Goal: Task Accomplishment & Management: Manage account settings

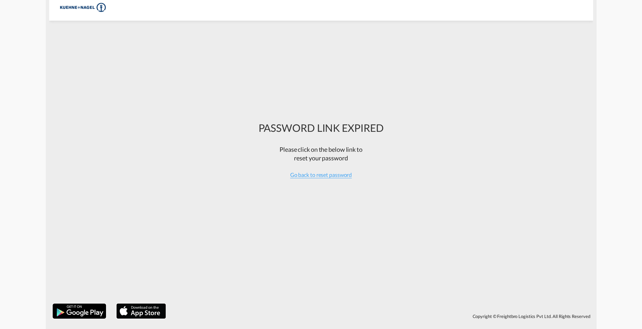
click at [310, 178] on div "Go back to reset password" at bounding box center [320, 175] width 125 height 8
click at [310, 176] on span "Go back to reset password" at bounding box center [321, 174] width 62 height 7
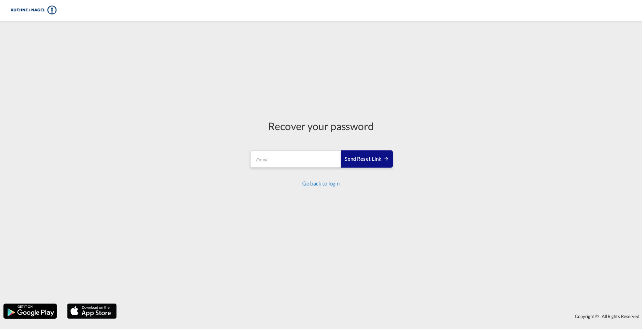
click at [310, 180] on link "Go back to login" at bounding box center [320, 183] width 37 height 7
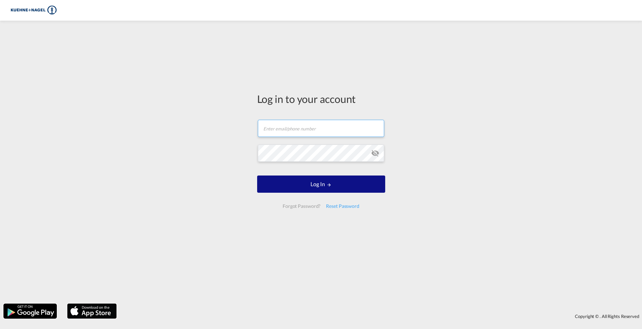
type input "[PERSON_NAME][EMAIL_ADDRESS][PERSON_NAME][PERSON_NAME][DOMAIN_NAME]"
click at [310, 131] on input "[PERSON_NAME][EMAIL_ADDRESS][PERSON_NAME][PERSON_NAME][DOMAIN_NAME]" at bounding box center [321, 128] width 126 height 17
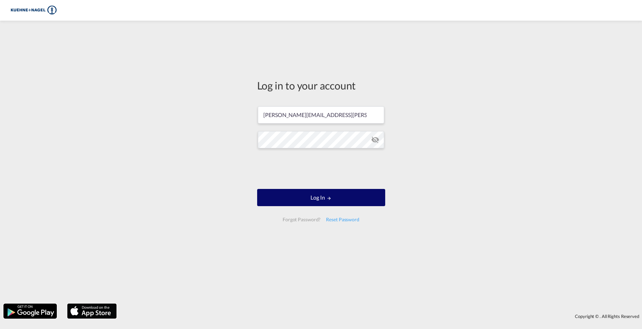
click at [310, 196] on button "Log In" at bounding box center [321, 197] width 128 height 17
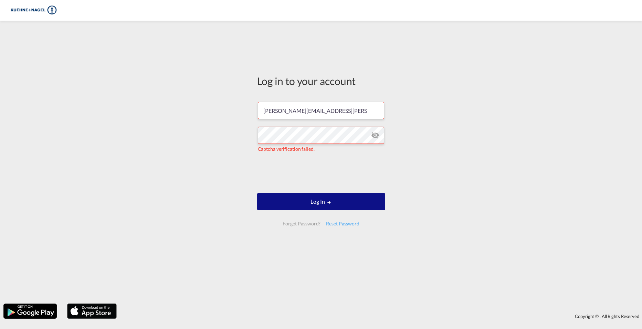
click at [310, 214] on form "[PERSON_NAME][EMAIL_ADDRESS][PERSON_NAME][PERSON_NAME][DOMAIN_NAME] Captcha ver…" at bounding box center [321, 163] width 128 height 137
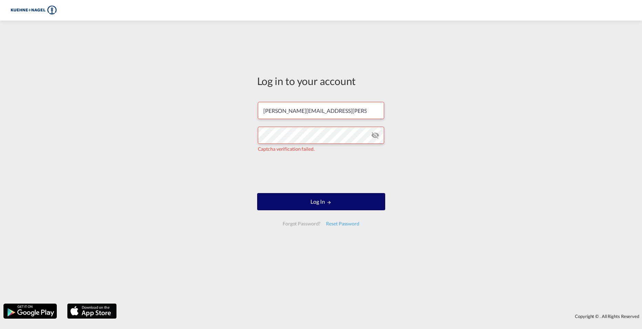
click at [310, 210] on button "Log In" at bounding box center [321, 201] width 128 height 17
